Goal: Task Accomplishment & Management: Use online tool/utility

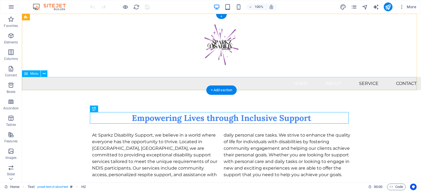
click at [364, 84] on nav "Home About Service Contact" at bounding box center [221, 83] width 399 height 13
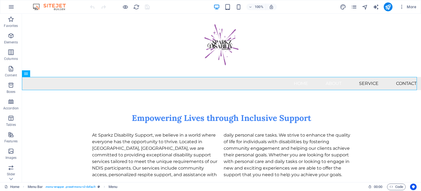
click at [359, 5] on div "More" at bounding box center [379, 6] width 79 height 9
click at [357, 6] on icon "pages" at bounding box center [354, 7] width 6 height 6
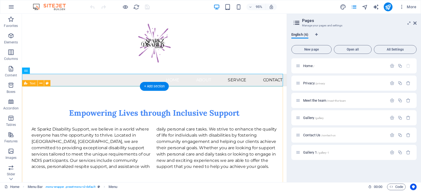
click at [279, 101] on div "Empowering Lives through Inclusive Support At Sparkz Disability Support, we bel…" at bounding box center [161, 145] width 279 height 110
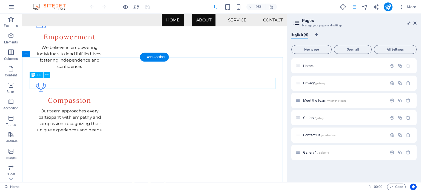
scroll to position [238, 0]
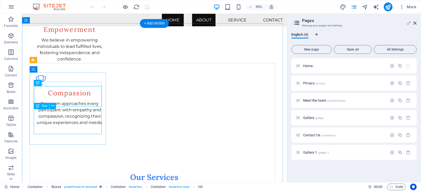
drag, startPoint x: 102, startPoint y: 138, endPoint x: 69, endPoint y: 128, distance: 34.4
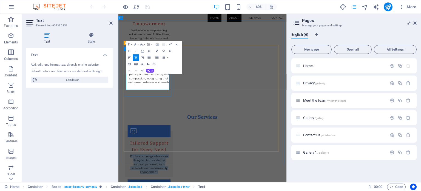
drag, startPoint x: 201, startPoint y: 136, endPoint x: 129, endPoint y: 115, distance: 75.1
copy p "Explore our range of services designed to provide the support you need, from pe…"
click at [104, 117] on div "Text Add, edit, and format text directly on the website. Default colors and fon…" at bounding box center [69, 112] width 86 height 129
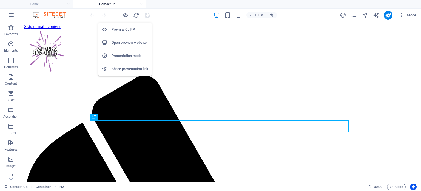
click at [122, 27] on h6 "Preview Ctrl+P" at bounding box center [130, 29] width 37 height 7
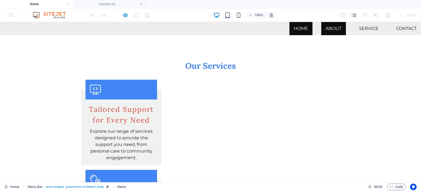
scroll to position [376, 0]
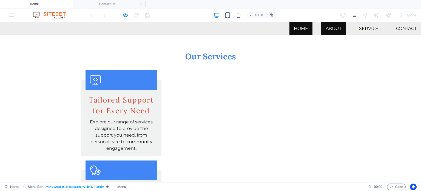
drag, startPoint x: 199, startPoint y: 105, endPoint x: 179, endPoint y: 95, distance: 22.3
drag, startPoint x: 236, startPoint y: 107, endPoint x: 178, endPoint y: 91, distance: 60.3
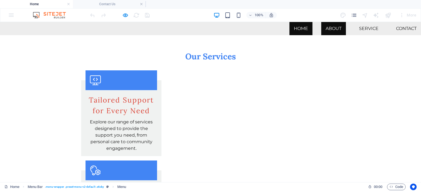
copy p "We organize exciting outings and events to promote social engagement and inclus…"
drag, startPoint x: 228, startPoint y: 83, endPoint x: 178, endPoint y: 59, distance: 55.6
copy h3 "Social and Recreational Activities"
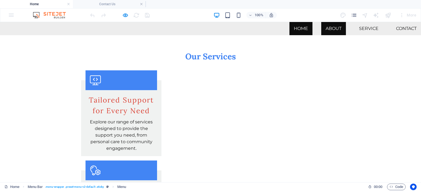
drag, startPoint x: 198, startPoint y: 99, endPoint x: 176, endPoint y: 90, distance: 23.9
copy p "We organize exciting outings and events to promote social engagement and inclus…"
drag, startPoint x: 310, startPoint y: 106, endPoint x: 272, endPoint y: 83, distance: 43.8
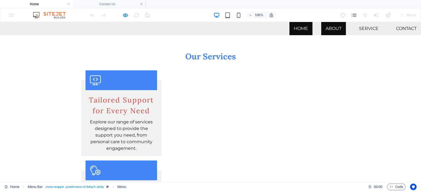
drag, startPoint x: 275, startPoint y: 79, endPoint x: 300, endPoint y: 74, distance: 25.2
drag, startPoint x: 325, startPoint y: 72, endPoint x: 304, endPoint y: 70, distance: 21.0
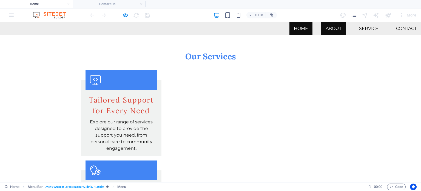
drag, startPoint x: 329, startPoint y: 74, endPoint x: 263, endPoint y: 65, distance: 67.0
copy h3 "Goal Setting and Support Planning"
drag, startPoint x: 307, startPoint y: 99, endPoint x: 272, endPoint y: 81, distance: 39.6
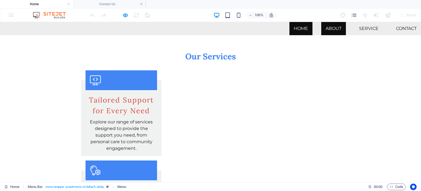
drag, startPoint x: 267, startPoint y: 95, endPoint x: 266, endPoint y: 82, distance: 13.5
copy p "We work closely with participants and their support plans to help them reach th…"
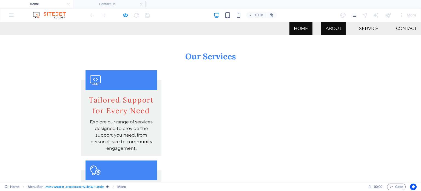
drag, startPoint x: 213, startPoint y: 98, endPoint x: 211, endPoint y: 91, distance: 7.6
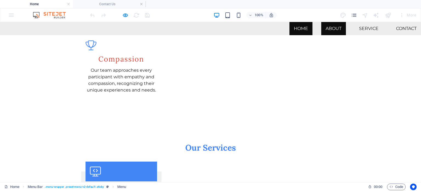
scroll to position [293, 0]
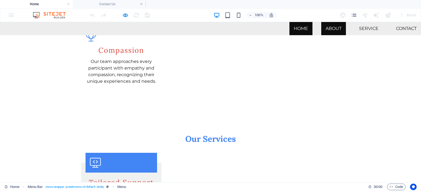
drag, startPoint x: 142, startPoint y: 88, endPoint x: 90, endPoint y: 69, distance: 55.0
drag, startPoint x: 227, startPoint y: 97, endPoint x: 172, endPoint y: 71, distance: 61.0
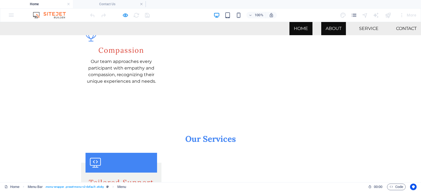
copy p "We facilitate connections to local community and resources, ensuring that every…"
drag, startPoint x: 320, startPoint y: 80, endPoint x: 264, endPoint y: 59, distance: 60.2
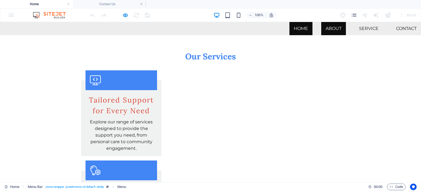
drag, startPoint x: 150, startPoint y: 98, endPoint x: 91, endPoint y: 83, distance: 61.1
copy p "Our team is dedicated to supporting daily living activities with dignity and re…"
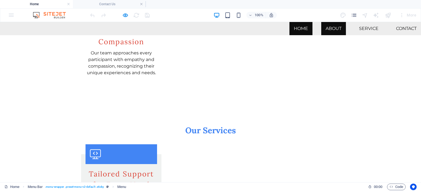
scroll to position [293, 0]
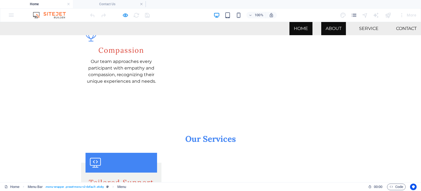
drag, startPoint x: 285, startPoint y: 75, endPoint x: 268, endPoint y: 61, distance: 21.9
copy p "Take a break knowing our trained professionals are here to provide compassionat…"
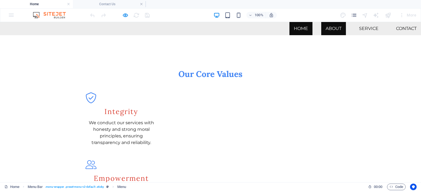
scroll to position [129, 0]
